Goal: Download file/media

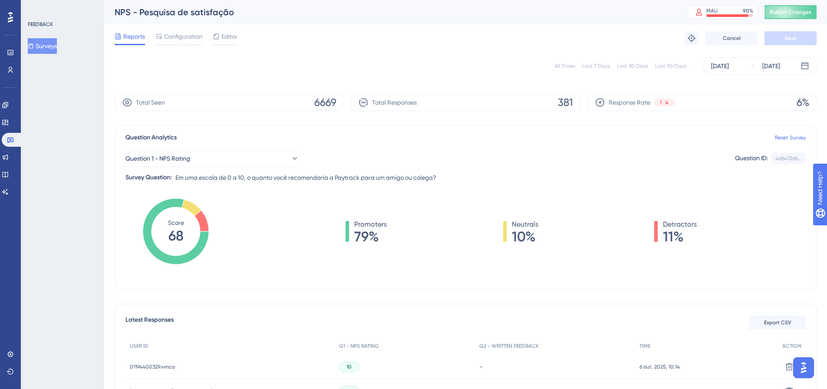
click at [43, 48] on button "Surveys" at bounding box center [42, 46] width 29 height 16
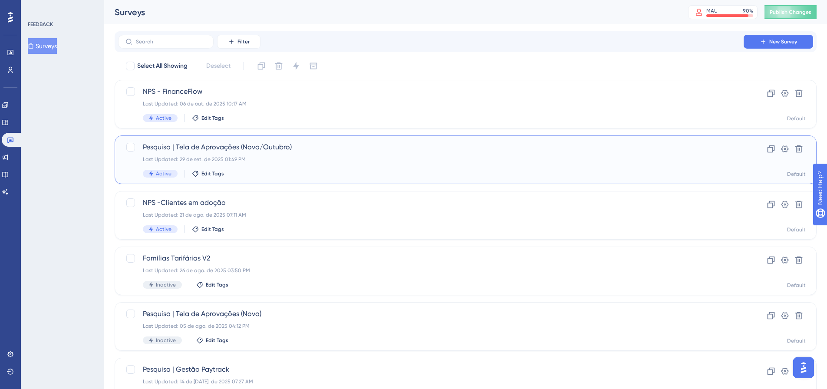
click at [231, 150] on span "Pesquisa | Tela de Aprovações (Nova/Outubro)" at bounding box center [431, 147] width 576 height 10
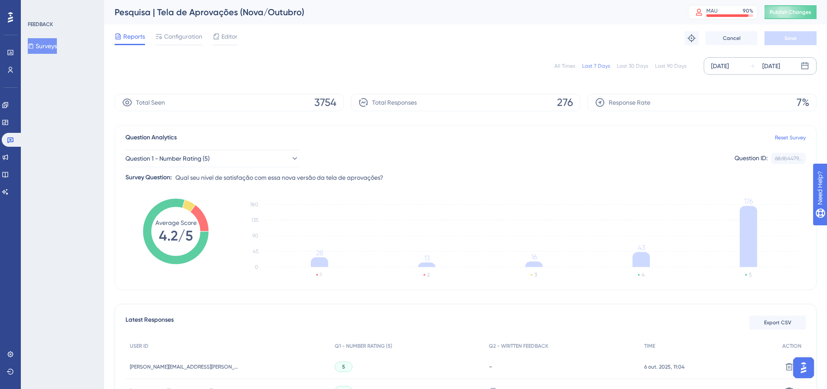
click at [806, 62] on icon at bounding box center [804, 65] width 7 height 7
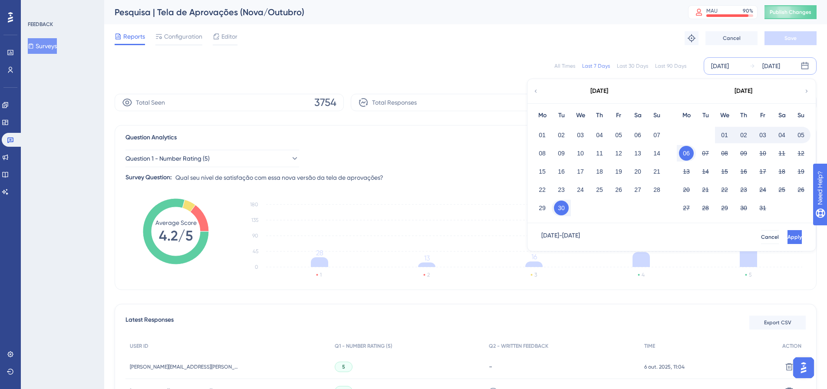
click at [568, 65] on div "All Times" at bounding box center [564, 65] width 21 height 7
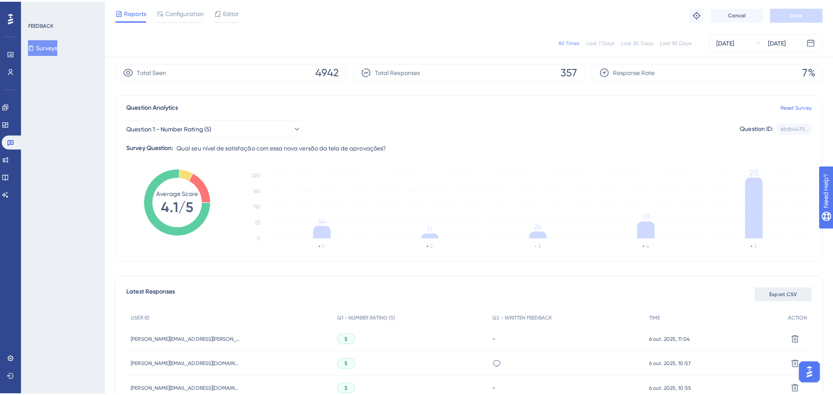
scroll to position [43, 0]
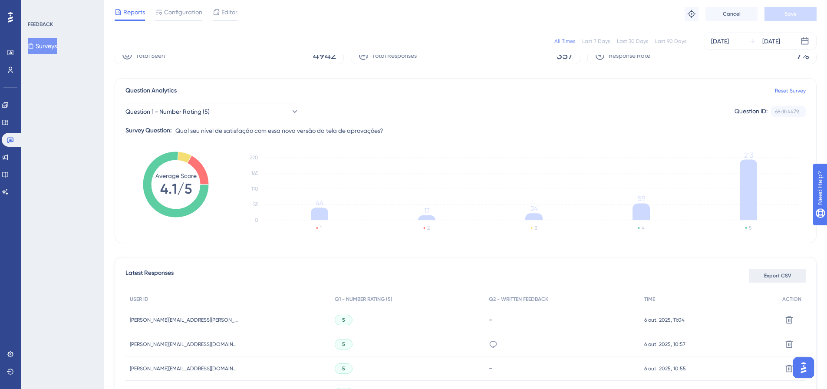
click at [759, 276] on button "Export CSV" at bounding box center [777, 276] width 56 height 14
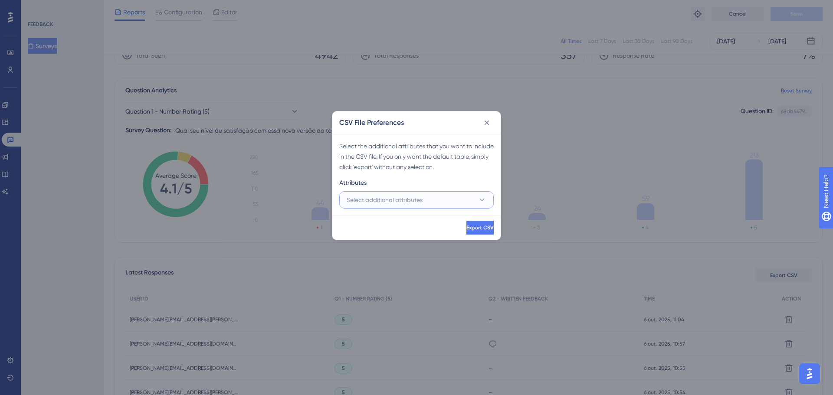
click at [431, 198] on button "Select additional attributes" at bounding box center [416, 199] width 154 height 17
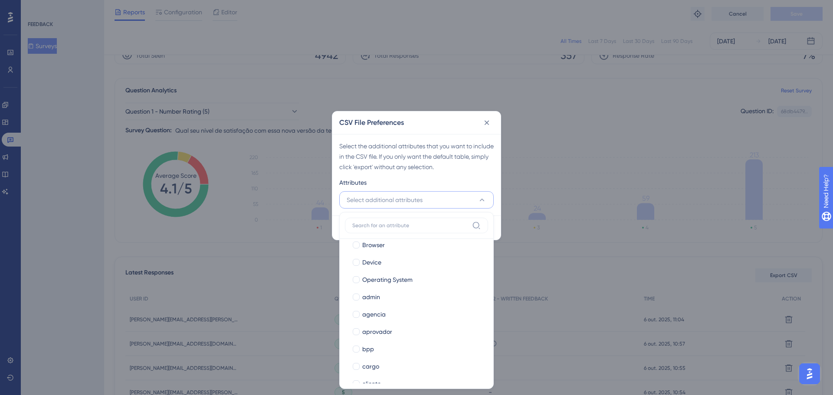
scroll to position [87, 0]
click at [375, 290] on span "admin" at bounding box center [371, 287] width 18 height 10
checkbox input "true"
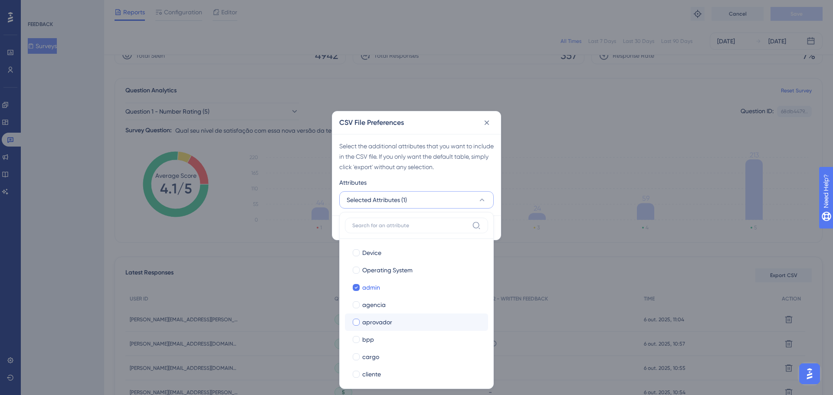
click at [371, 328] on label "aprovador aprovador" at bounding box center [416, 322] width 143 height 17
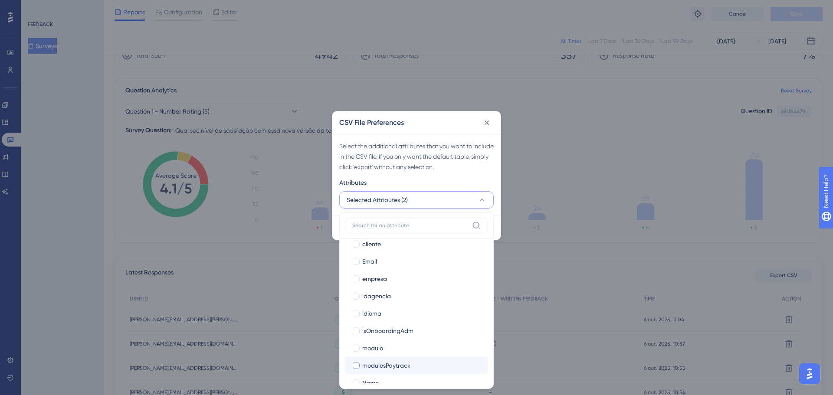
click at [374, 361] on span "modulosPaytrack" at bounding box center [386, 366] width 48 height 10
checkbox input "true"
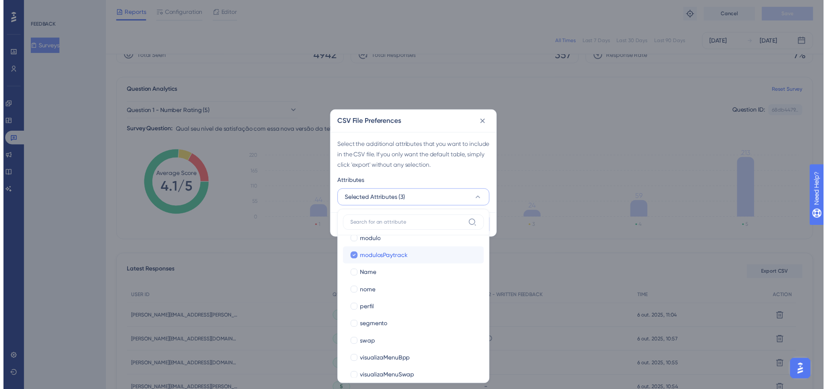
scroll to position [334, 0]
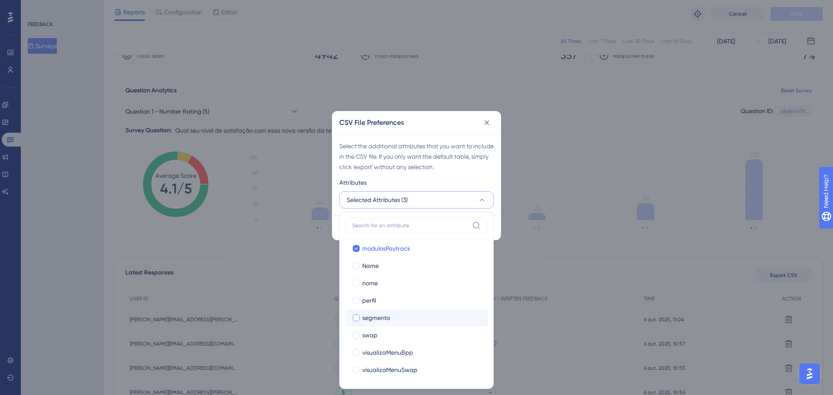
click at [379, 321] on span "segmento" at bounding box center [376, 318] width 28 height 10
checkbox input "true"
click at [488, 177] on div "Attributes" at bounding box center [416, 184] width 154 height 14
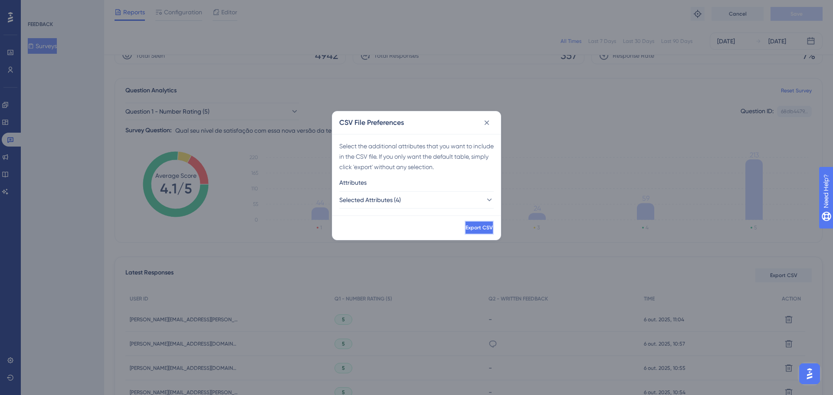
click at [479, 229] on button "Export CSV" at bounding box center [479, 228] width 29 height 14
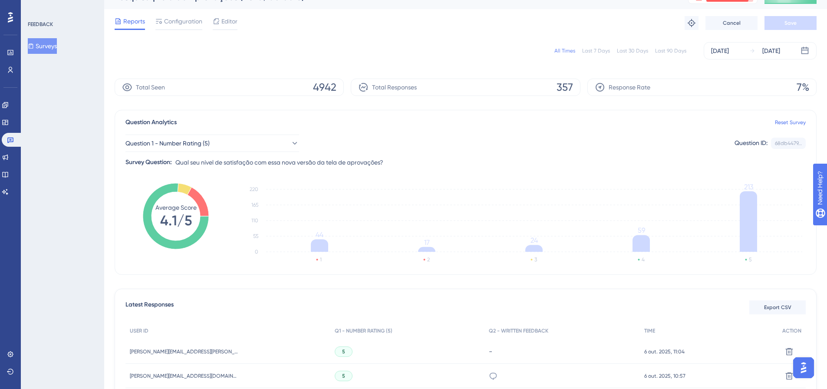
scroll to position [0, 0]
